Goal: Task Accomplishment & Management: Manage account settings

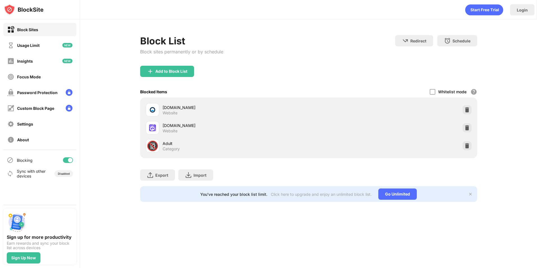
click at [158, 145] on div "🔞" at bounding box center [153, 146] width 12 height 12
click at [165, 144] on div "Adult" at bounding box center [236, 144] width 146 height 6
click at [31, 33] on div "Block Sites" at bounding box center [22, 29] width 31 height 7
click at [33, 44] on div "Usage Limit" at bounding box center [28, 45] width 22 height 5
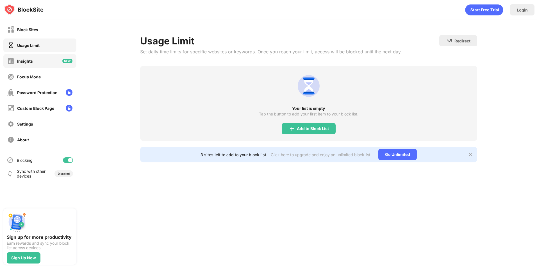
click at [35, 61] on div "Insights" at bounding box center [39, 60] width 73 height 13
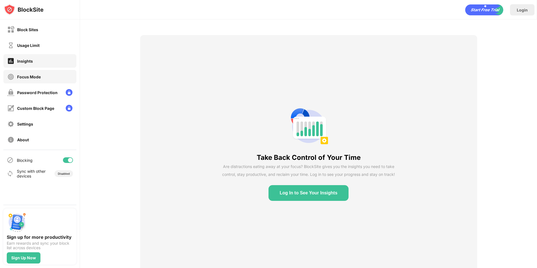
click at [37, 73] on div "Focus Mode" at bounding box center [39, 76] width 73 height 13
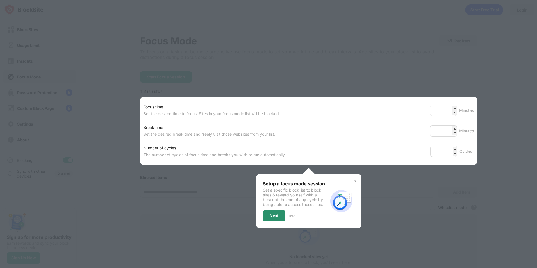
click at [270, 216] on div "Next" at bounding box center [274, 216] width 9 height 4
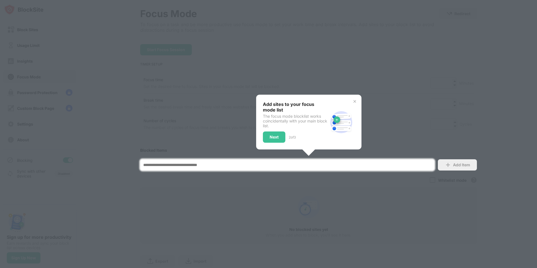
click at [269, 216] on div at bounding box center [268, 134] width 537 height 268
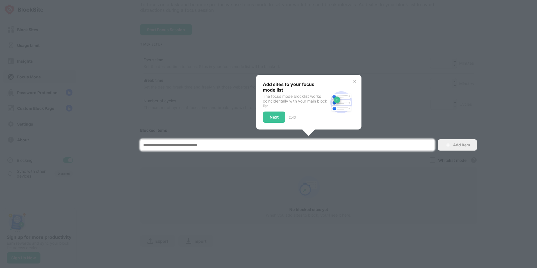
drag, startPoint x: 461, startPoint y: 141, endPoint x: 414, endPoint y: 127, distance: 49.7
click at [459, 143] on div "Add Item" at bounding box center [461, 145] width 17 height 4
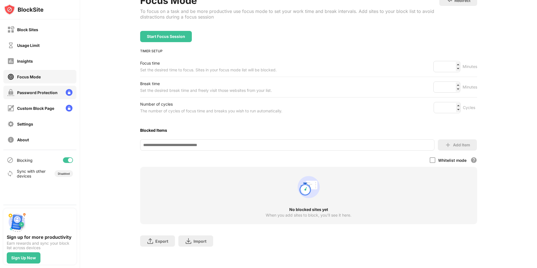
click at [49, 98] on div "Password Protection" at bounding box center [39, 92] width 73 height 13
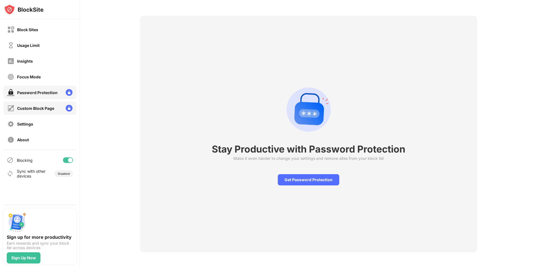
click at [53, 110] on div "Custom Block Page" at bounding box center [35, 108] width 37 height 5
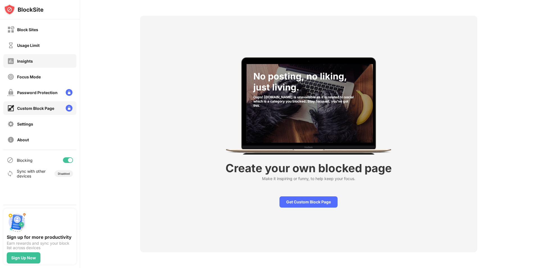
click at [39, 57] on div "Insights" at bounding box center [39, 60] width 73 height 13
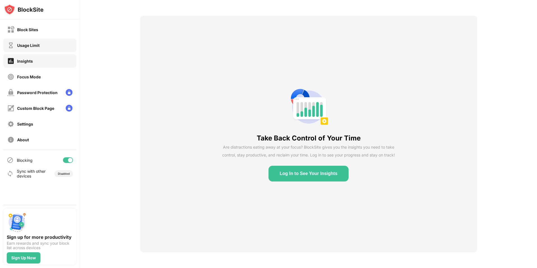
click at [35, 45] on div "Usage Limit" at bounding box center [28, 45] width 22 height 5
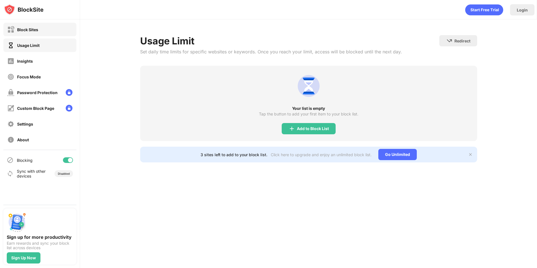
click at [34, 30] on div "Block Sites" at bounding box center [27, 29] width 21 height 5
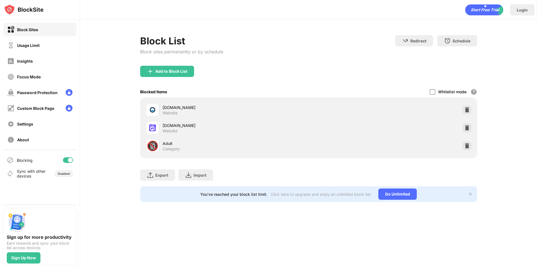
click at [197, 141] on div "Adult" at bounding box center [236, 144] width 146 height 6
